Goal: Task Accomplishment & Management: Manage account settings

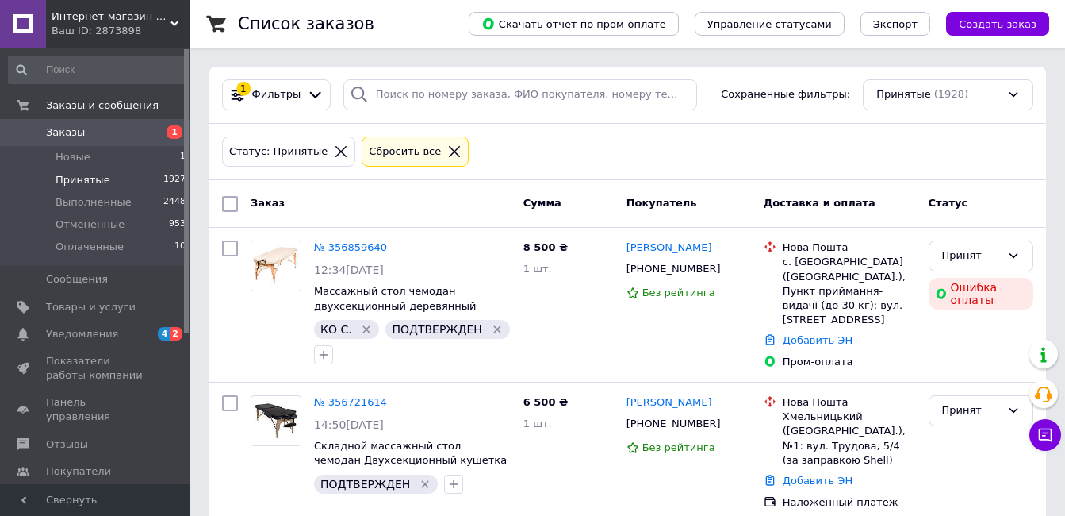
click at [86, 182] on span "Принятые" at bounding box center [83, 180] width 55 height 14
click at [81, 159] on span "Новые" at bounding box center [73, 157] width 35 height 14
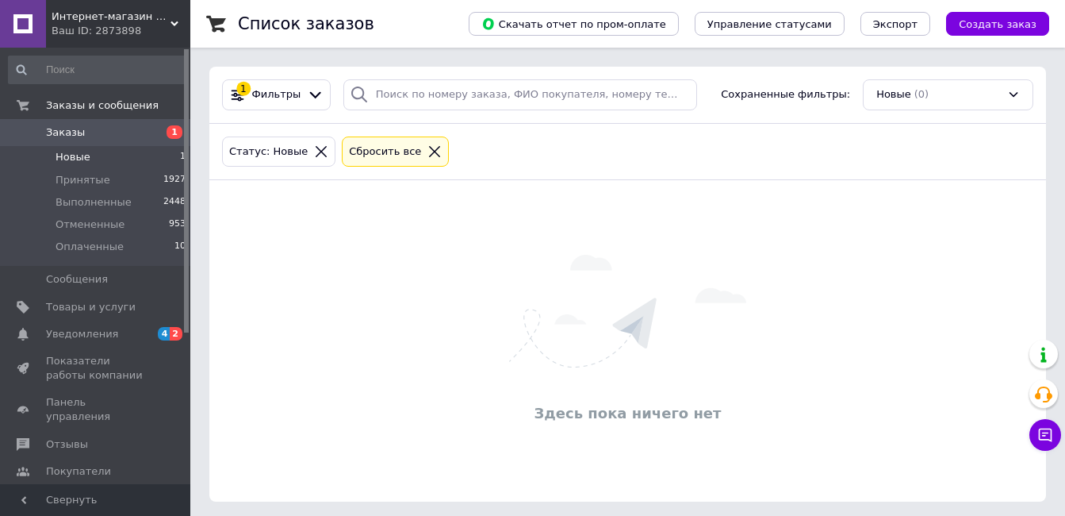
click at [372, 159] on div "Сбросить все" at bounding box center [385, 152] width 79 height 17
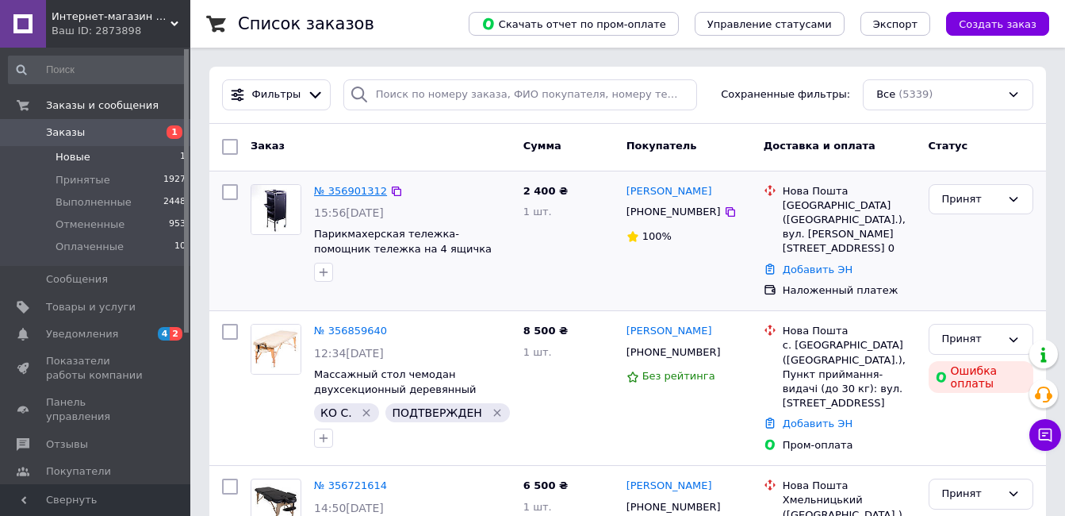
click at [363, 190] on link "№ 356901312" at bounding box center [350, 191] width 73 height 12
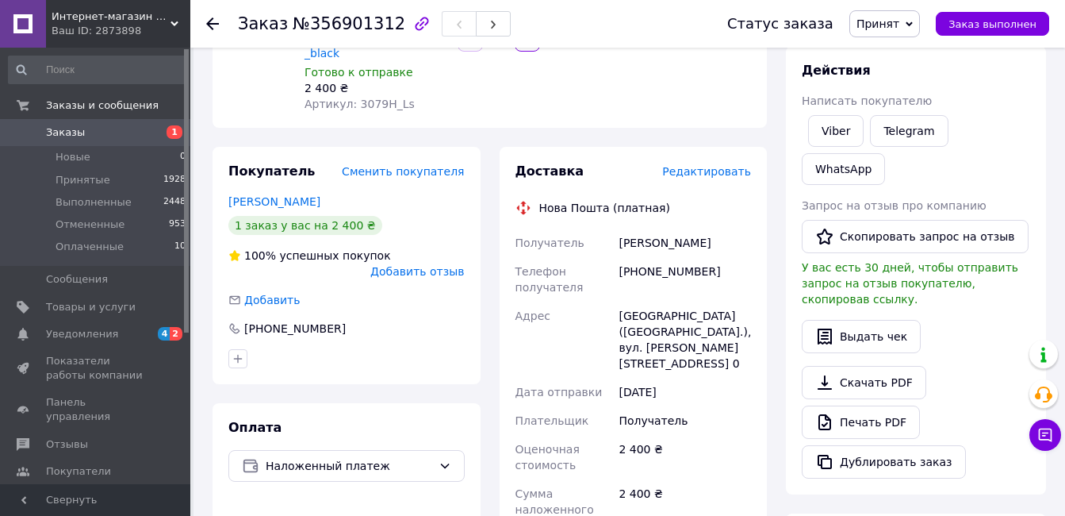
scroll to position [238, 0]
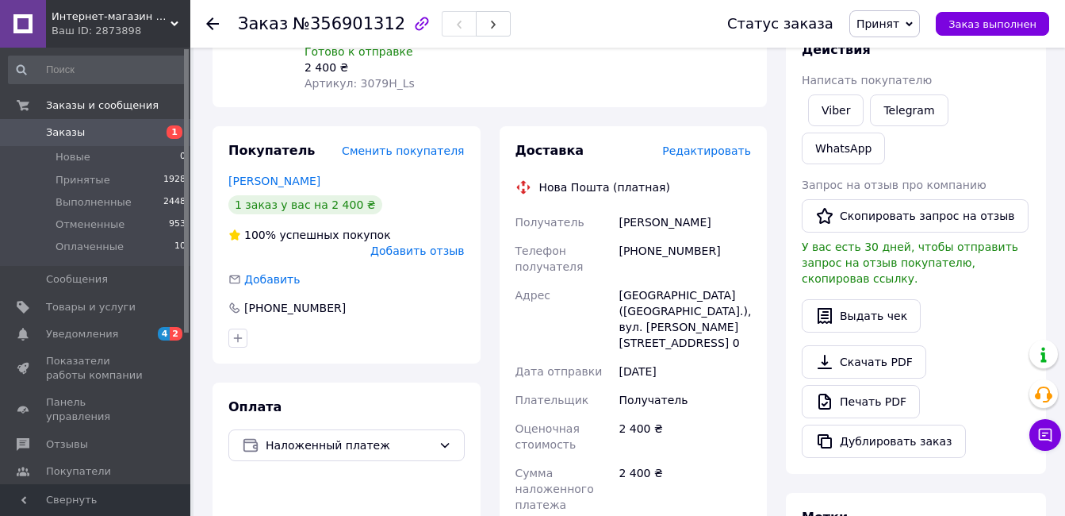
click at [211, 17] on div at bounding box center [212, 24] width 13 height 16
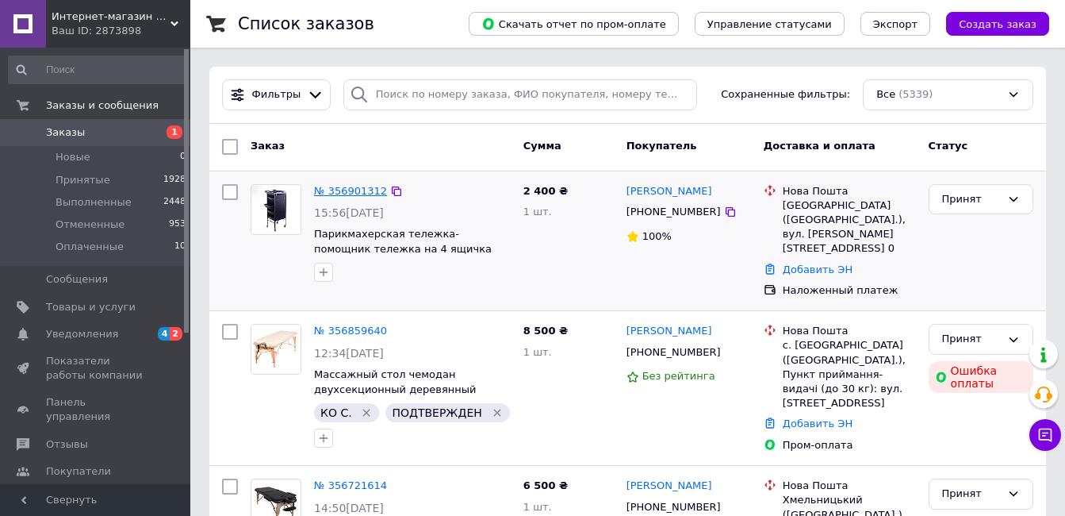
click at [353, 192] on link "№ 356901312" at bounding box center [350, 191] width 73 height 12
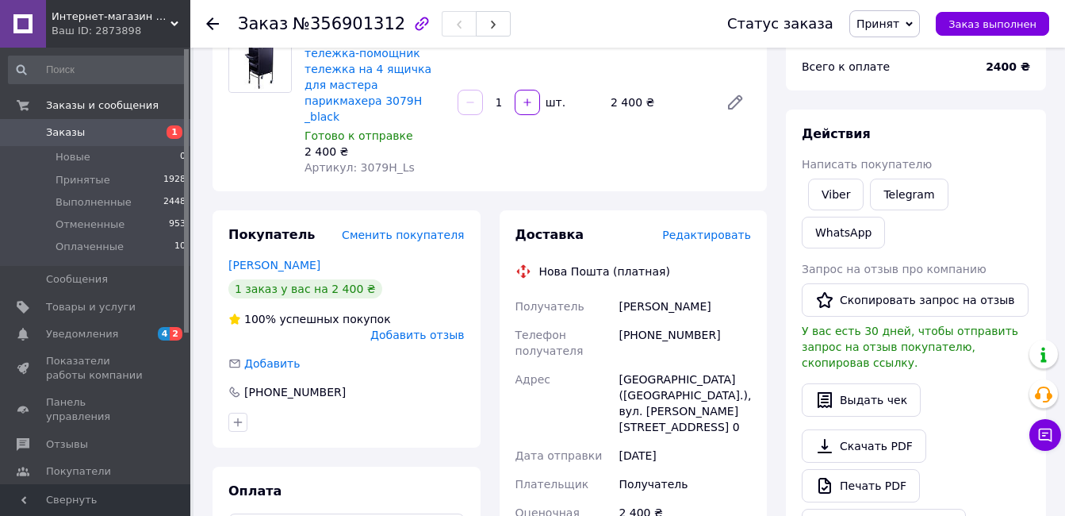
scroll to position [159, 0]
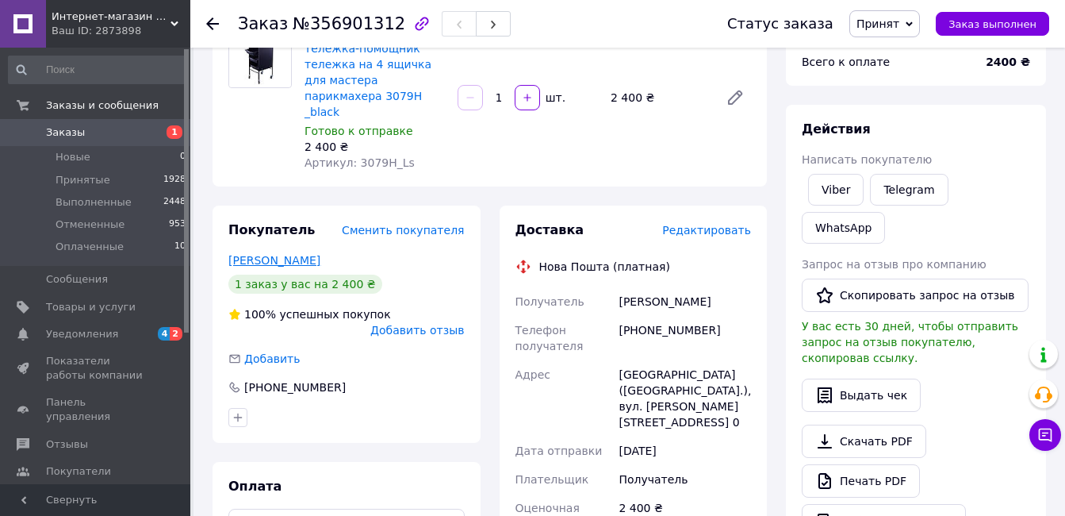
click at [289, 254] on link "[PERSON_NAME]" at bounding box center [274, 260] width 92 height 13
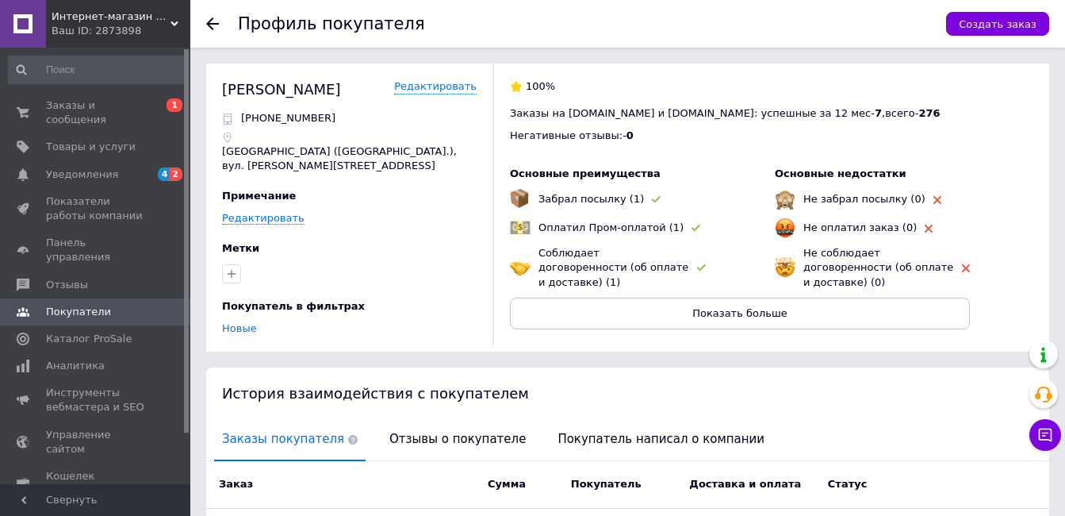
click at [212, 27] on icon at bounding box center [212, 23] width 13 height 13
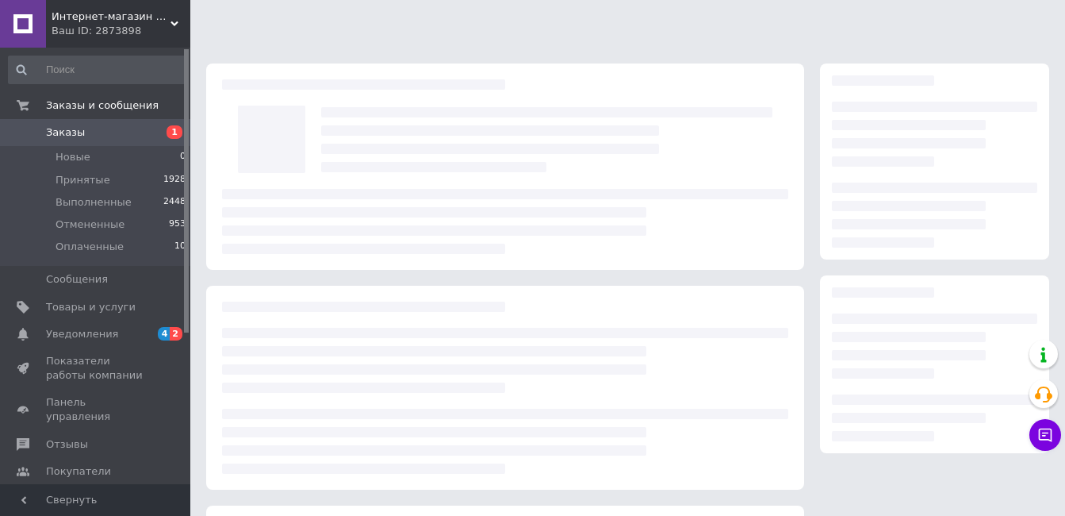
scroll to position [159, 0]
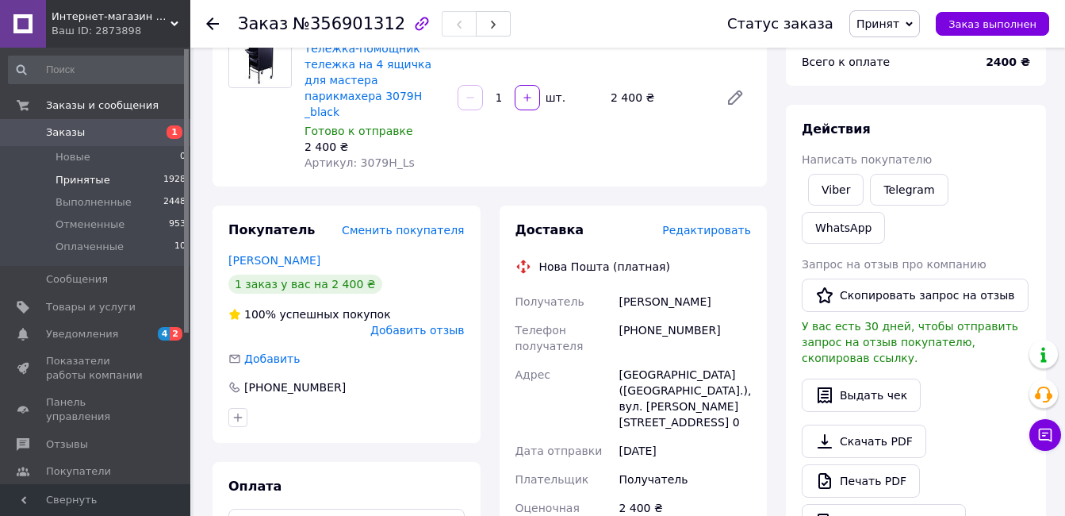
click at [79, 180] on span "Принятые" at bounding box center [83, 180] width 55 height 14
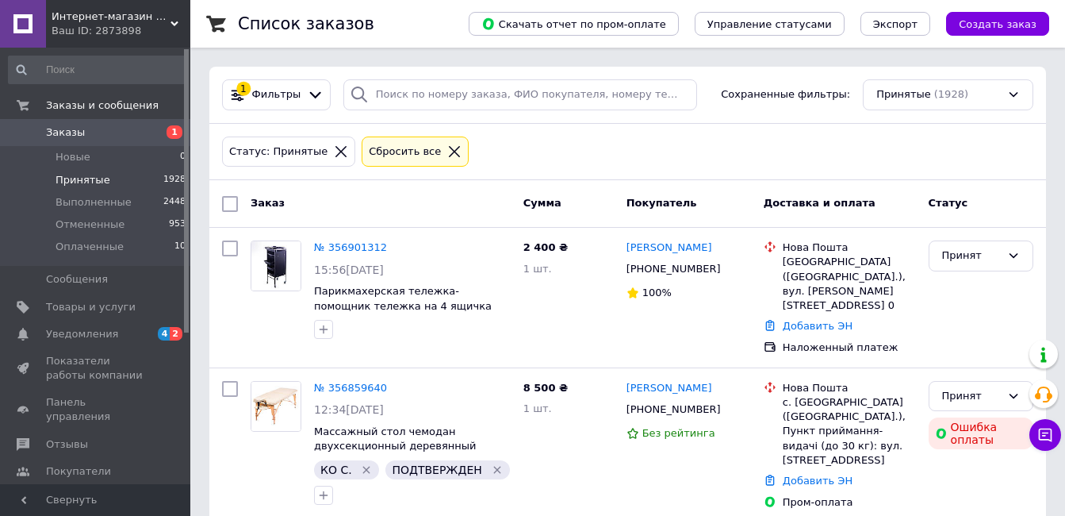
click at [386, 155] on div "Сбросить все" at bounding box center [405, 152] width 79 height 17
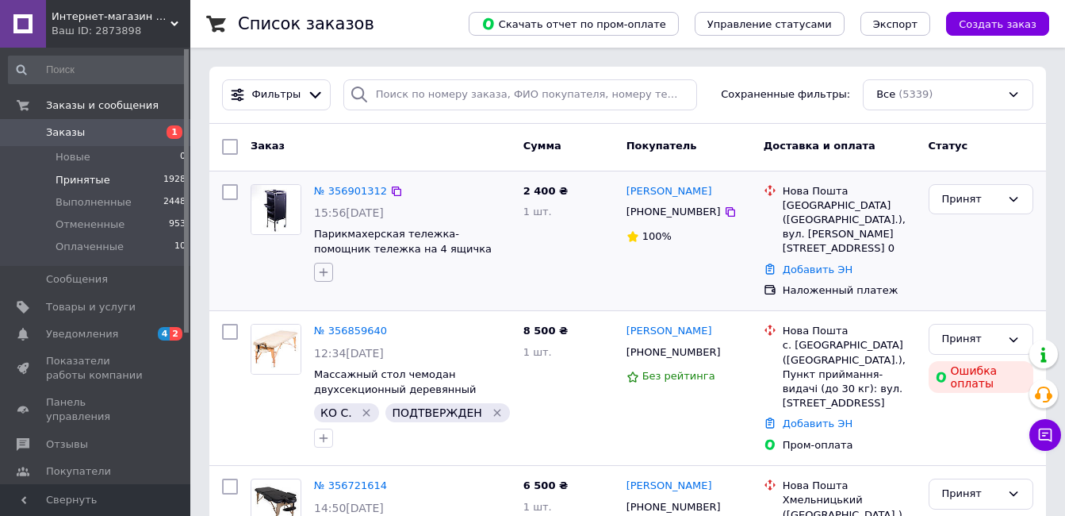
click at [329, 275] on icon "button" at bounding box center [323, 272] width 13 height 13
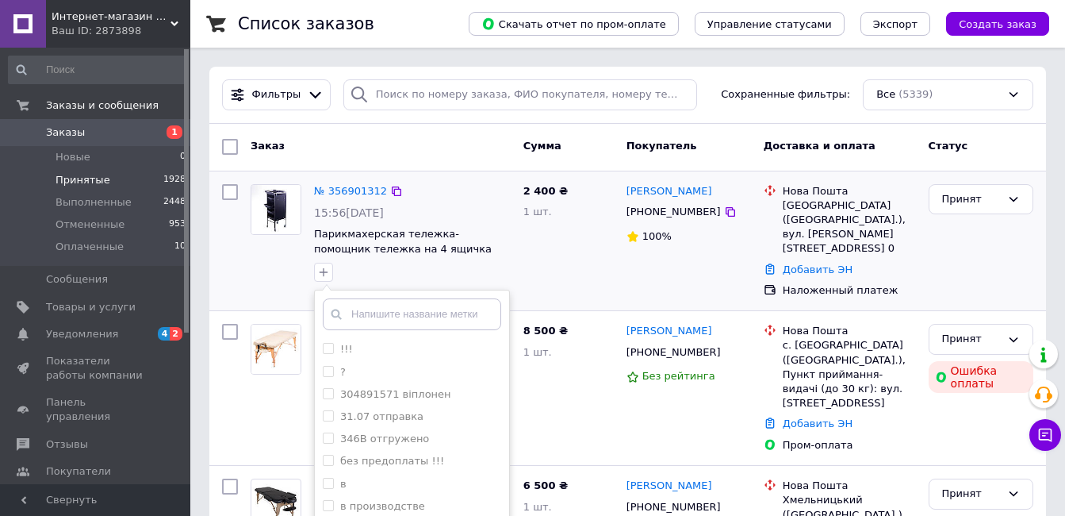
click at [355, 313] on input "text" at bounding box center [412, 314] width 178 height 32
type input "подт"
click at [324, 447] on input "ПОДТВЕРЖДЕН" at bounding box center [328, 444] width 10 height 10
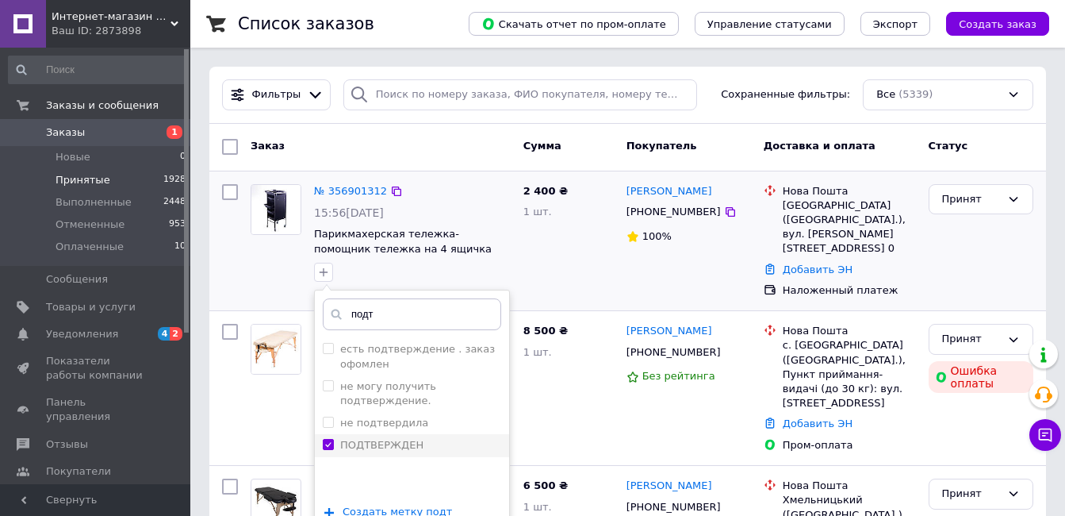
checkbox input "true"
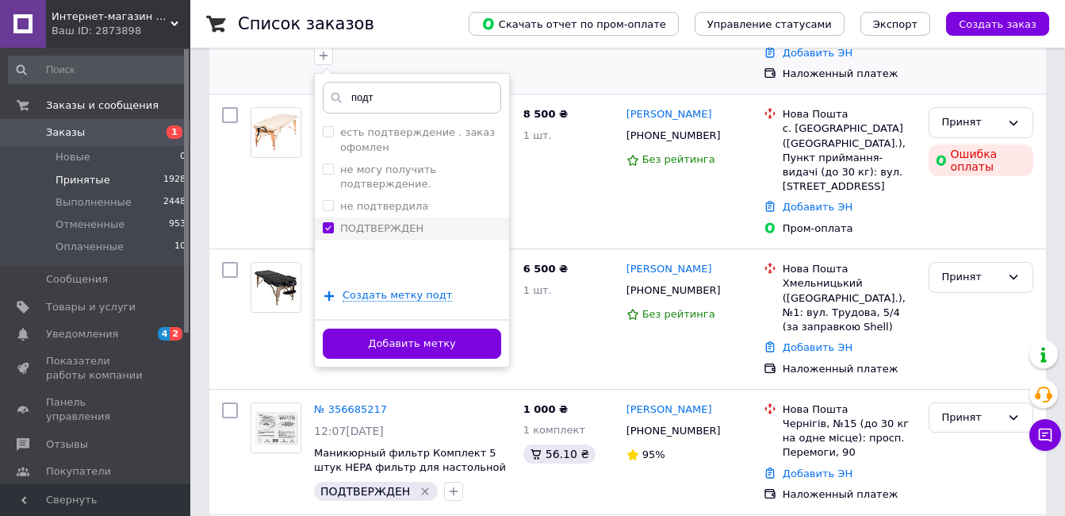
scroll to position [238, 0]
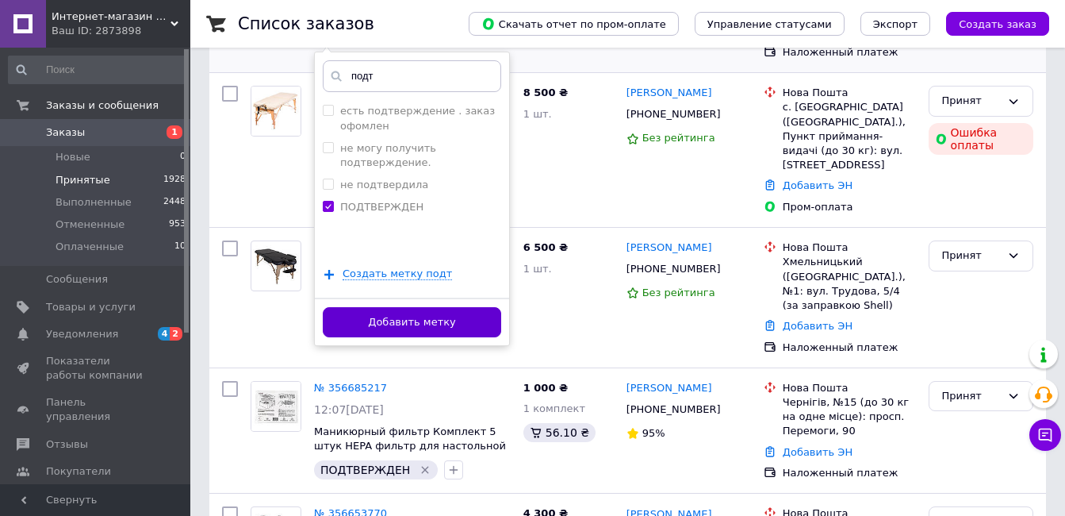
click at [425, 325] on button "Добавить метку" at bounding box center [412, 322] width 178 height 31
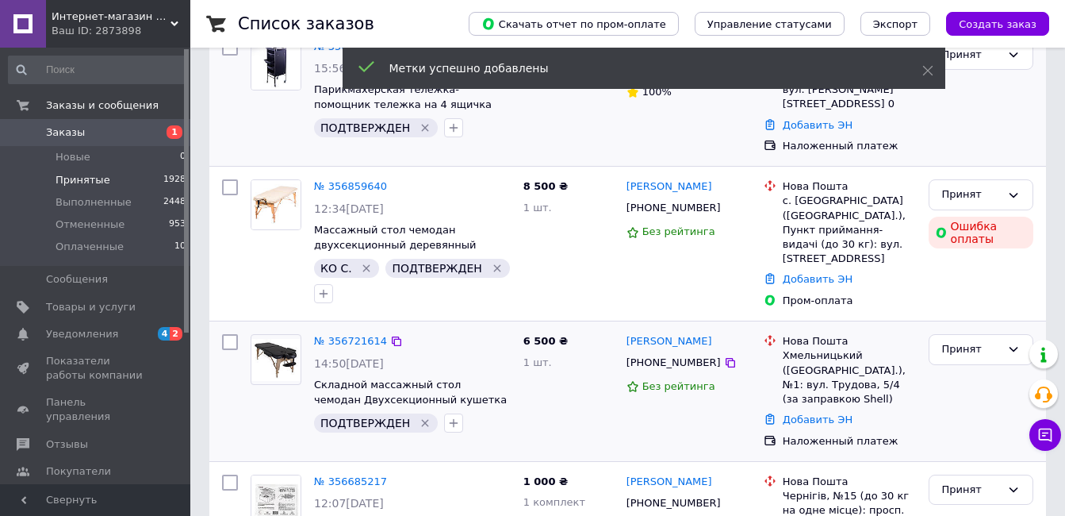
scroll to position [0, 0]
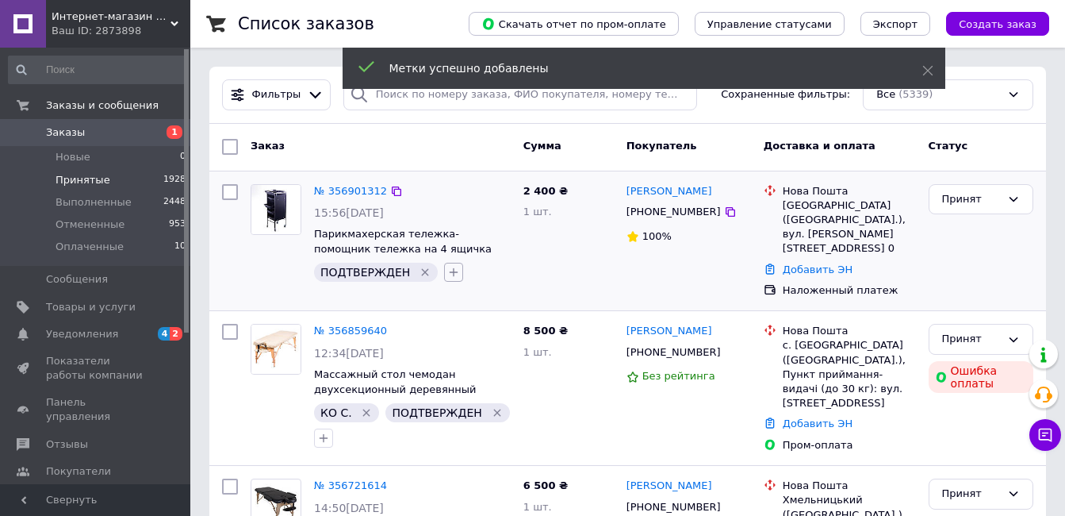
click at [447, 269] on icon "button" at bounding box center [453, 272] width 13 height 13
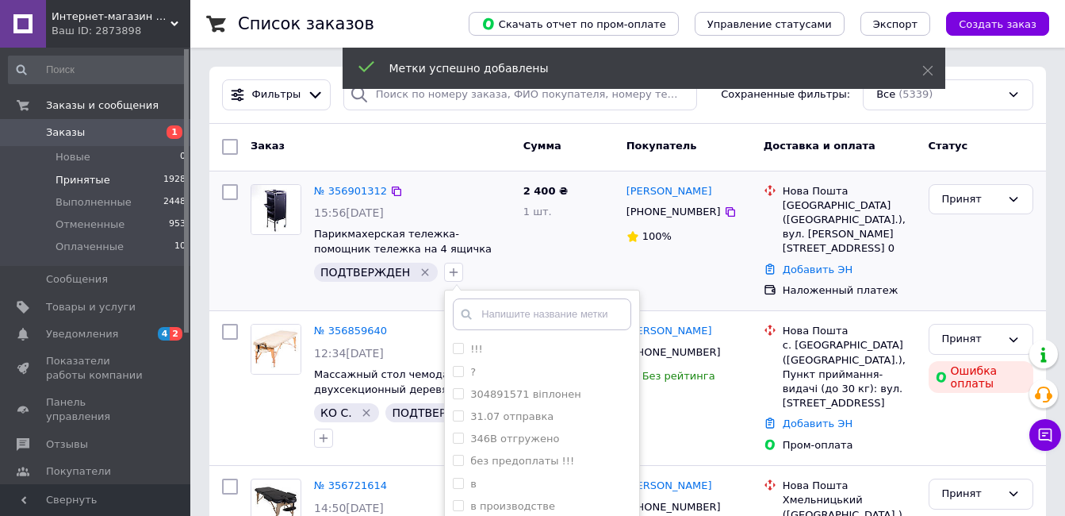
click at [479, 311] on input "text" at bounding box center [542, 314] width 178 height 32
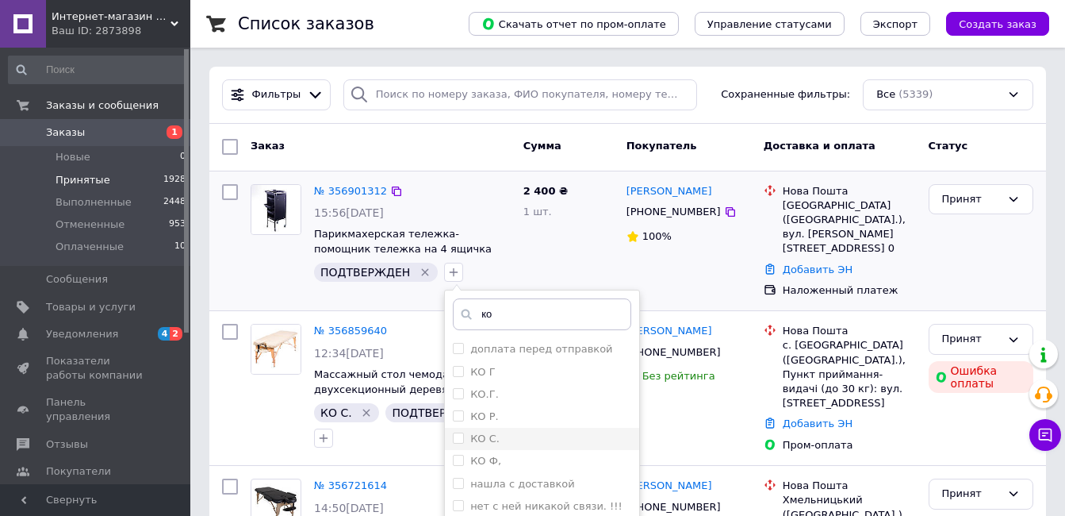
type input "ко"
click at [453, 439] on input "КО С." at bounding box center [458, 437] width 10 height 10
checkbox input "true"
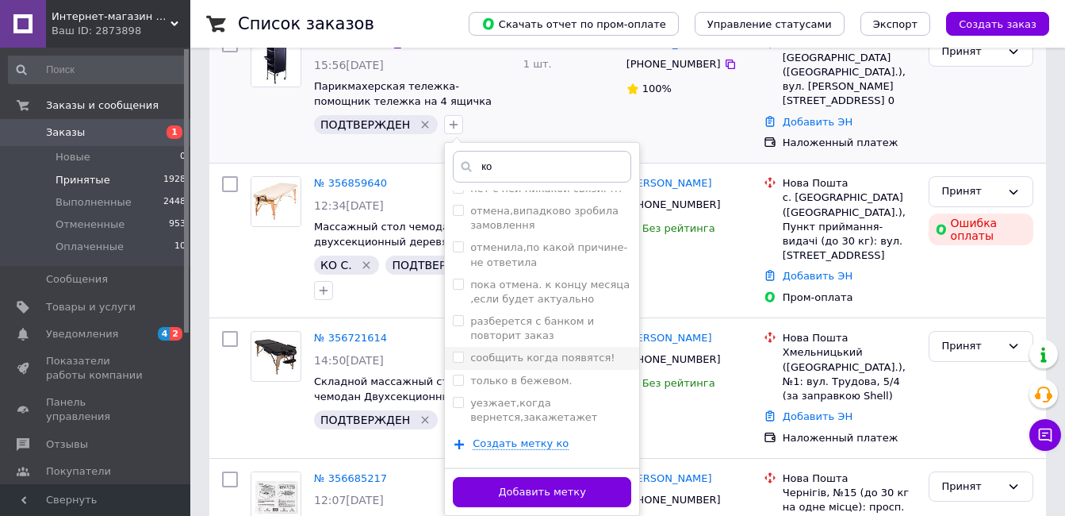
scroll to position [238, 0]
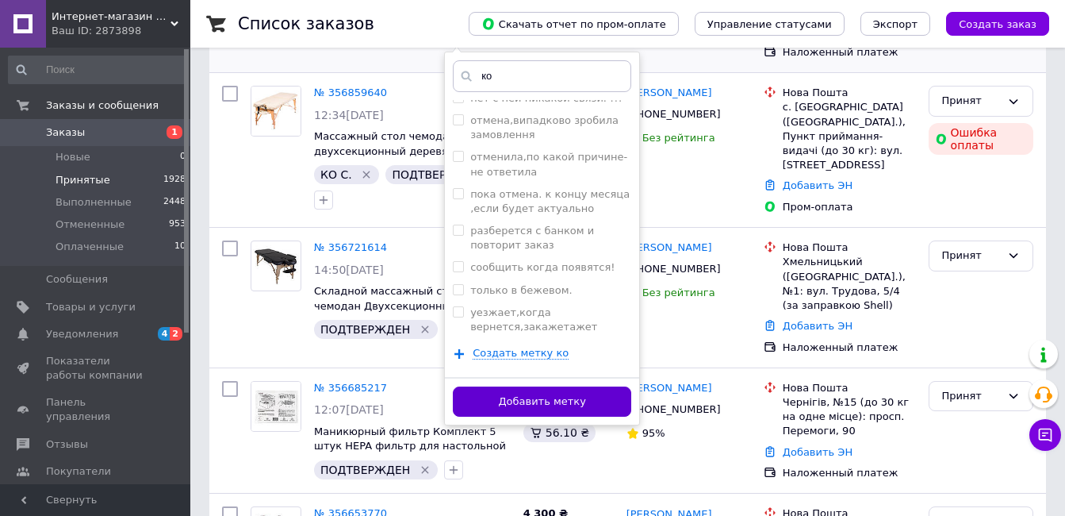
click at [529, 395] on button "Добавить метку" at bounding box center [542, 401] width 178 height 31
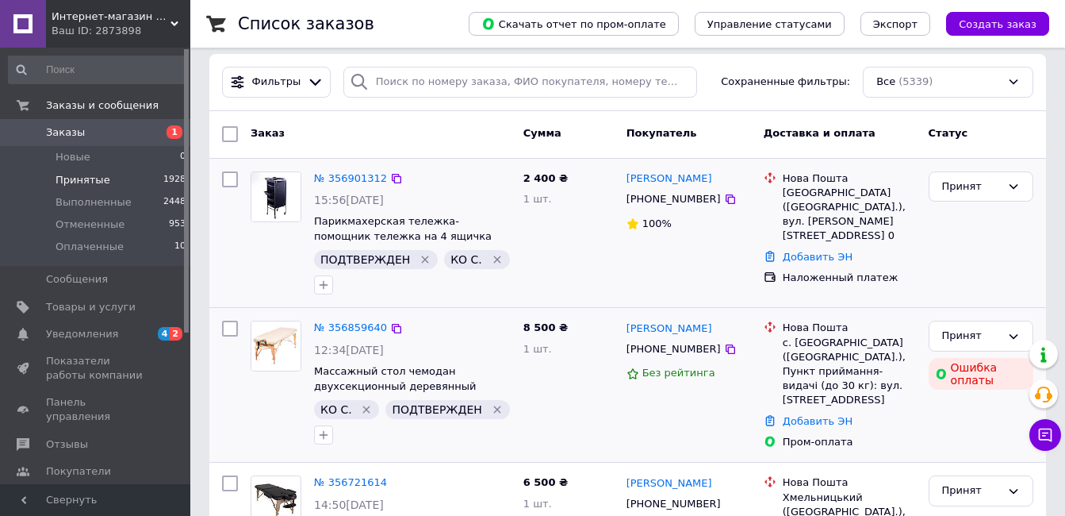
scroll to position [0, 0]
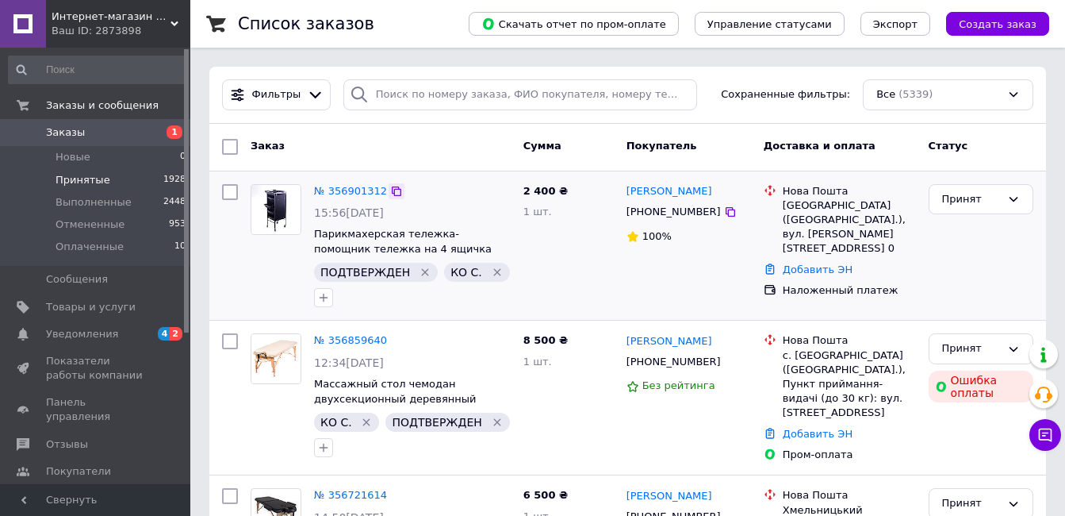
click at [390, 189] on icon at bounding box center [396, 191] width 13 height 13
drag, startPoint x: 723, startPoint y: 194, endPoint x: 624, endPoint y: 190, distance: 99.3
click at [625, 190] on div "[PERSON_NAME]" at bounding box center [689, 191] width 128 height 18
copy link "[PERSON_NAME]"
drag, startPoint x: 830, startPoint y: 235, endPoint x: 781, endPoint y: 209, distance: 55.7
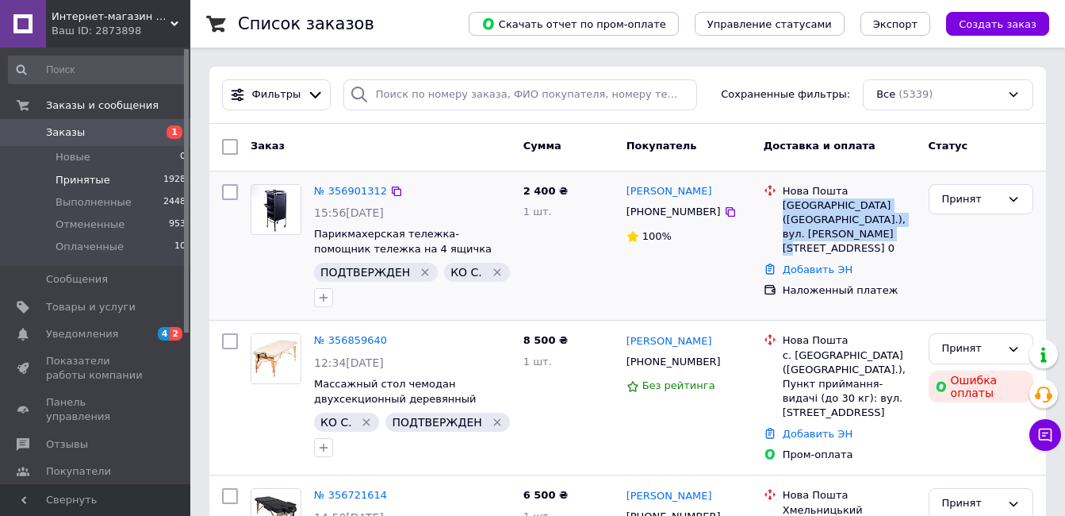
click at [781, 209] on div "[GEOGRAPHIC_DATA] ([GEOGRAPHIC_DATA].), вул. [PERSON_NAME][STREET_ADDRESS] 0" at bounding box center [850, 220] width 140 height 72
copy div "[GEOGRAPHIC_DATA] ([GEOGRAPHIC_DATA].), вул. [PERSON_NAME][STREET_ADDRESS] 0"
click at [724, 213] on icon at bounding box center [730, 211] width 13 height 13
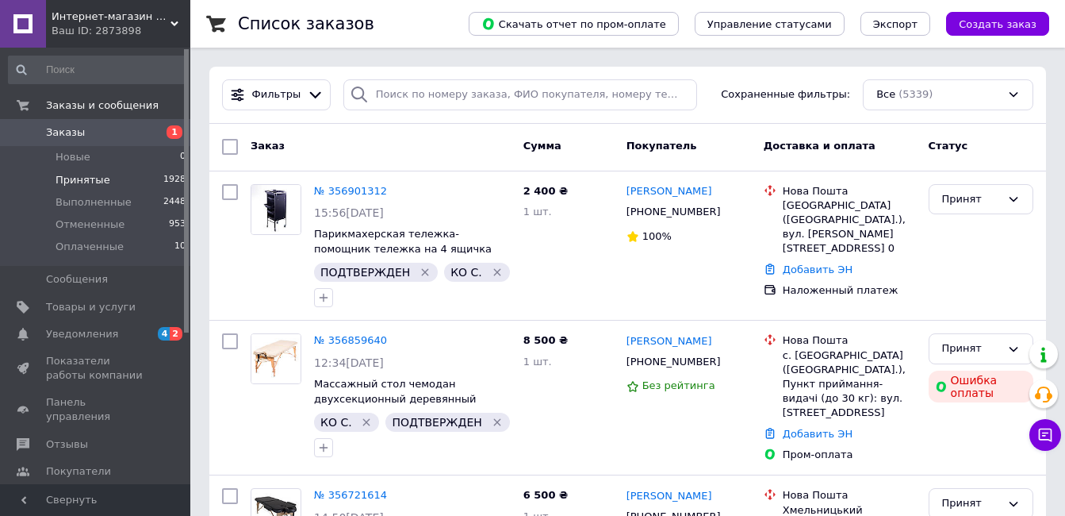
click at [493, 274] on icon "Удалить метку" at bounding box center [496, 272] width 7 height 7
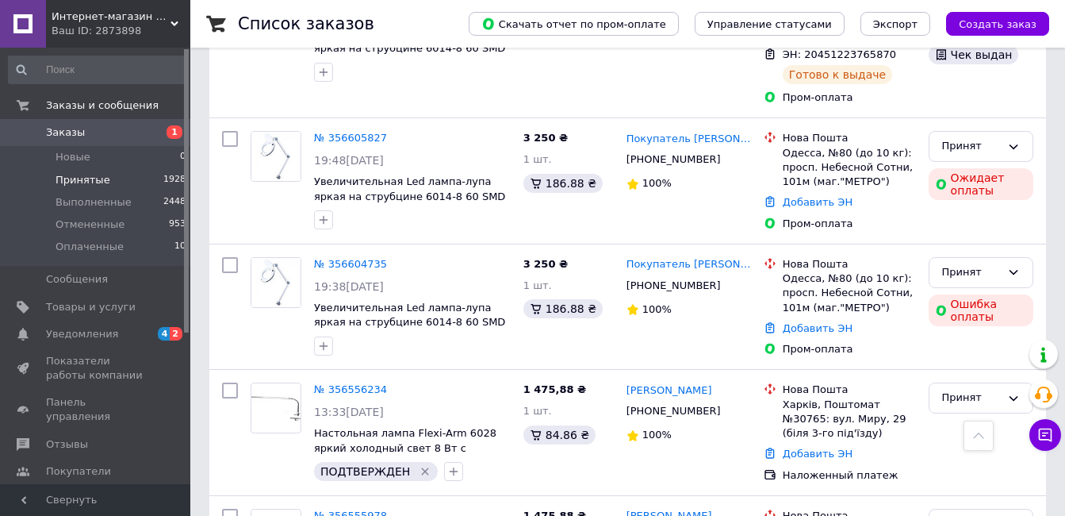
scroll to position [1269, 0]
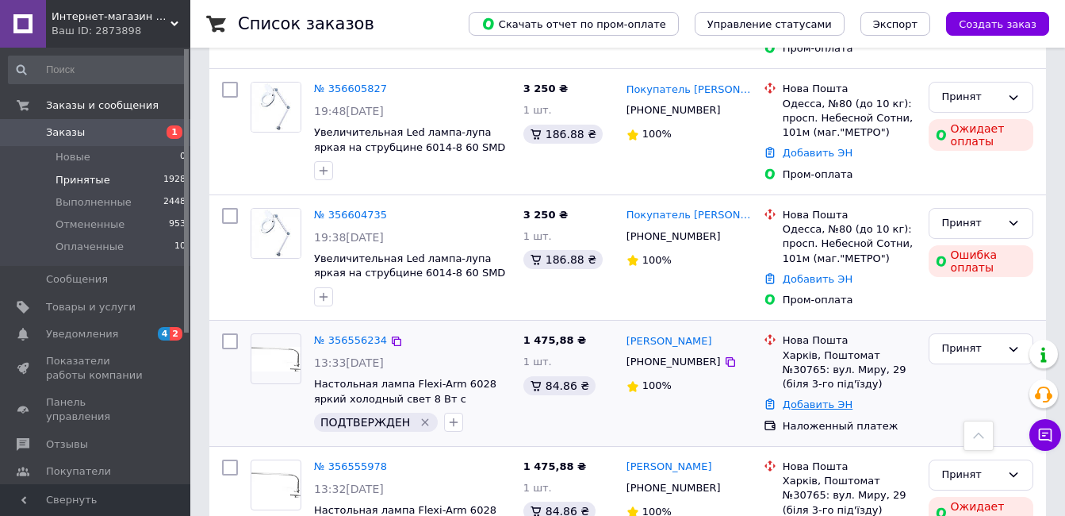
click at [822, 398] on link "Добавить ЭН" at bounding box center [818, 404] width 70 height 12
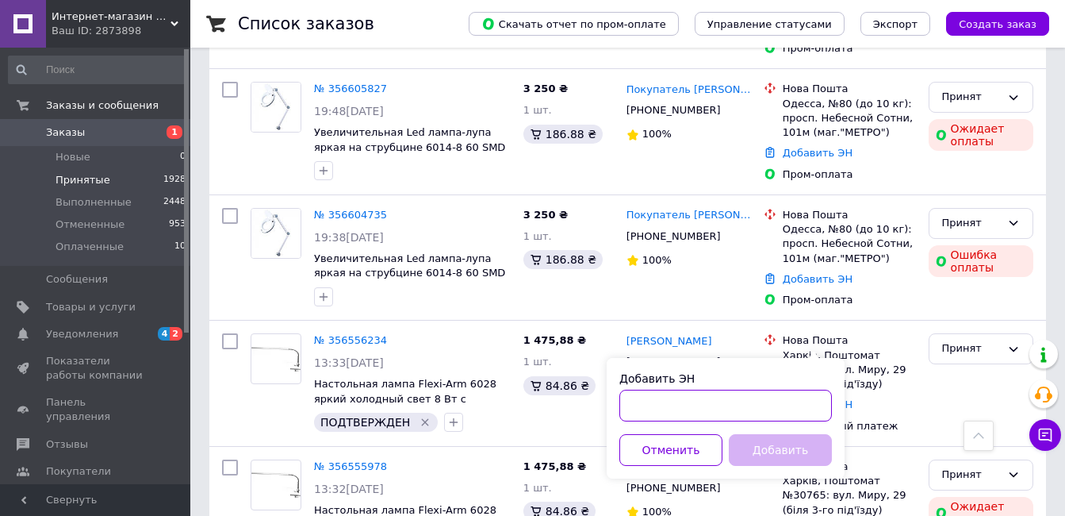
paste input "20451224788265"
type input "20451224788265"
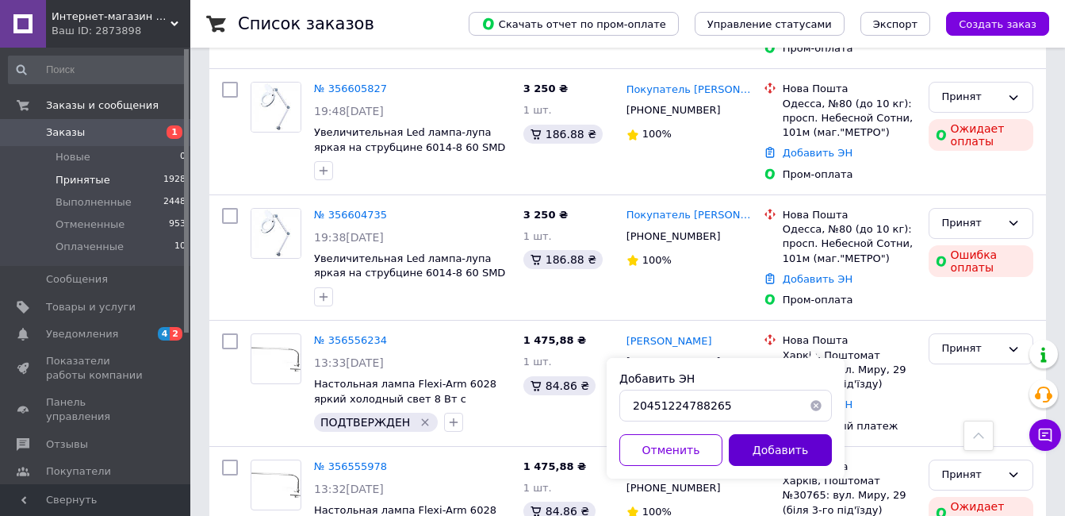
click at [764, 445] on button "Добавить" at bounding box center [780, 450] width 103 height 32
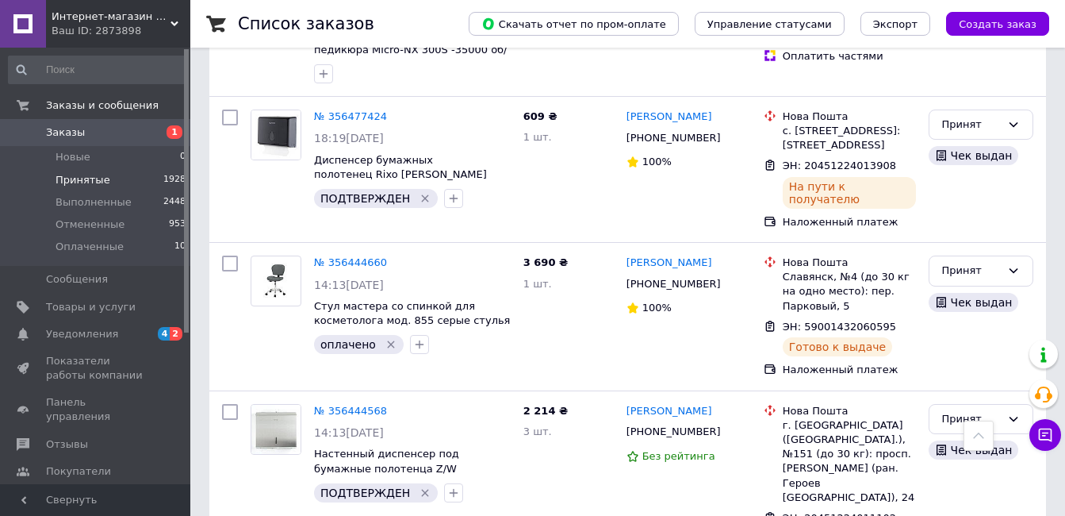
scroll to position [1983, 0]
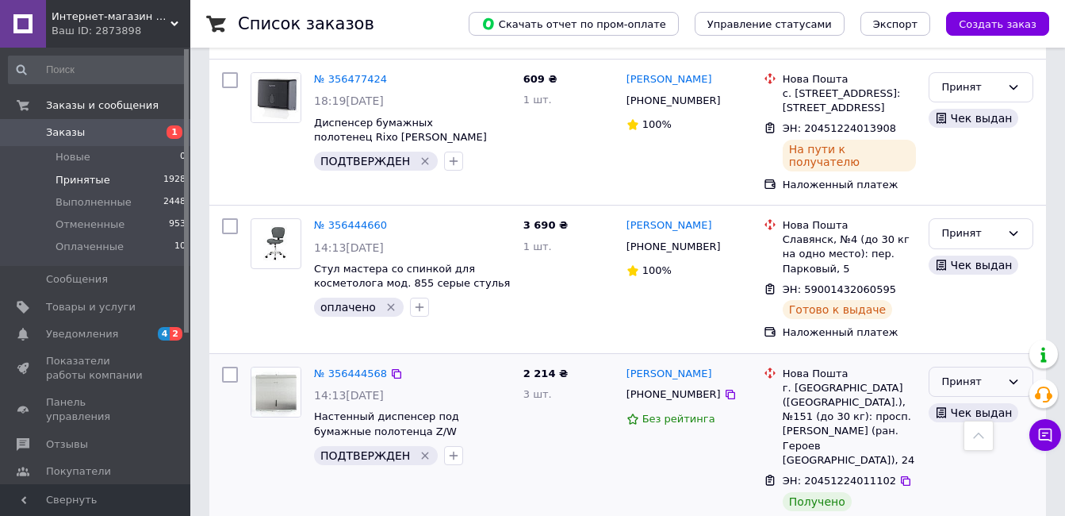
click at [1017, 375] on icon at bounding box center [1013, 381] width 13 height 13
click at [992, 400] on li "Выполнен" at bounding box center [981, 414] width 103 height 29
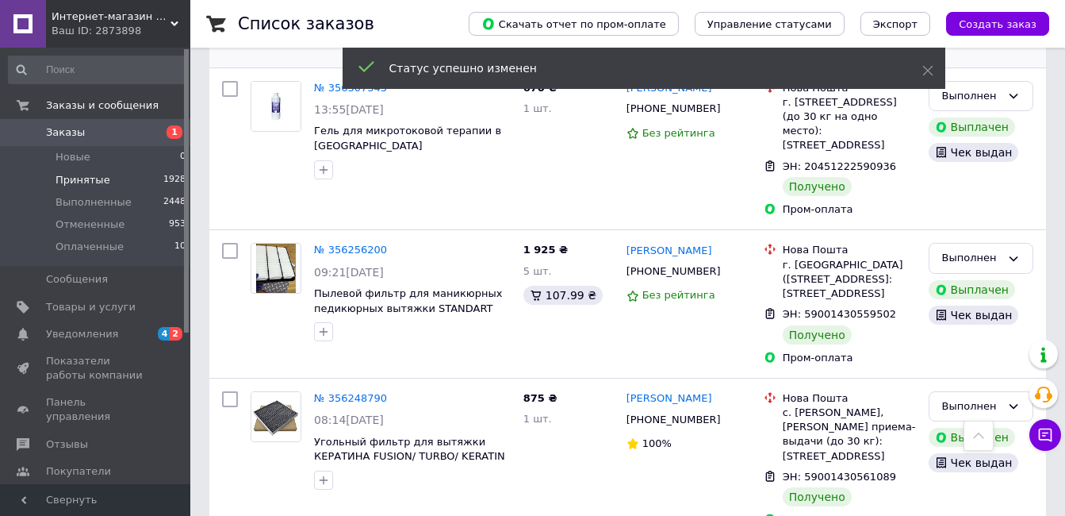
scroll to position [2609, 0]
